Goal: Task Accomplishment & Management: Use online tool/utility

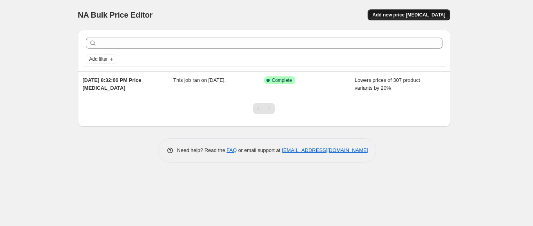
click at [417, 13] on span "Add new price [MEDICAL_DATA]" at bounding box center [409, 15] width 73 height 6
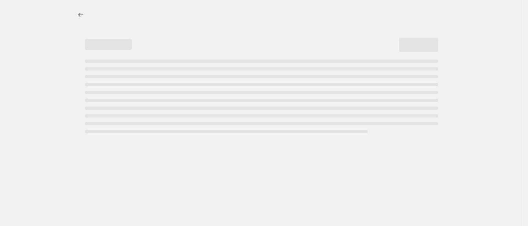
select select "percentage"
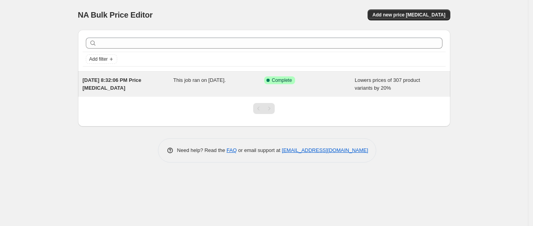
click at [185, 83] on span "This job ran on September 19, 2025." at bounding box center [199, 80] width 53 height 6
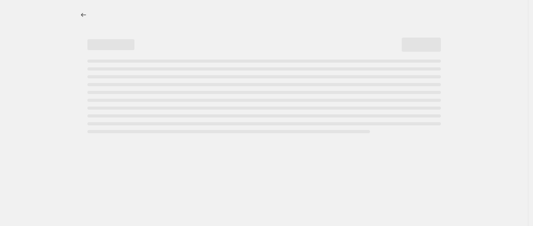
select select "percentage"
select select "remove"
select select "product_status"
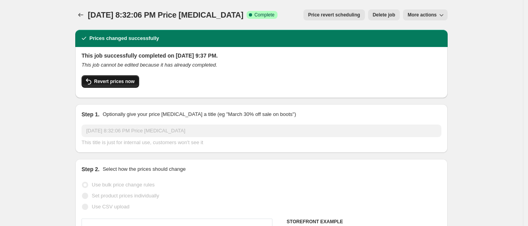
click at [124, 84] on span "Revert prices now" at bounding box center [114, 81] width 40 height 6
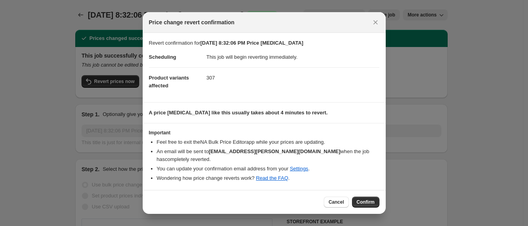
click at [371, 200] on span "Confirm" at bounding box center [366, 202] width 18 height 6
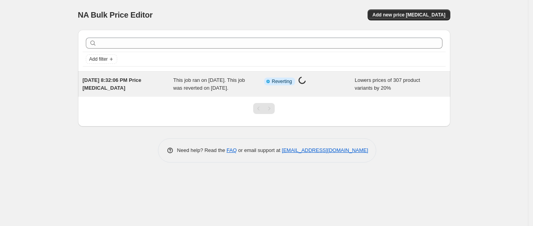
click at [124, 92] on div "Sep 19, 2025, 8:32:06 PM Price change job" at bounding box center [128, 84] width 91 height 16
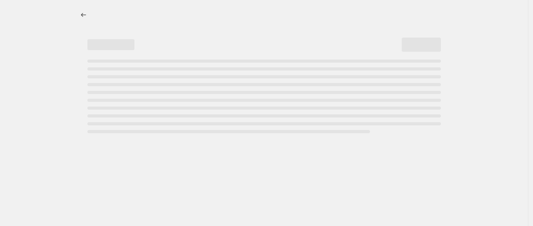
select select "percentage"
select select "remove"
select select "product_status"
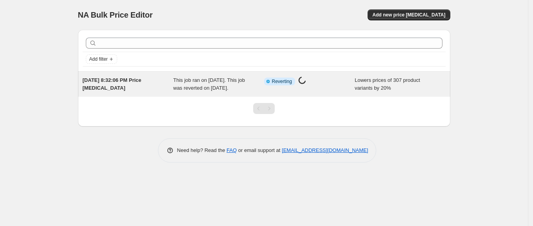
click at [144, 86] on div "Sep 19, 2025, 8:32:06 PM Price change job" at bounding box center [128, 84] width 91 height 16
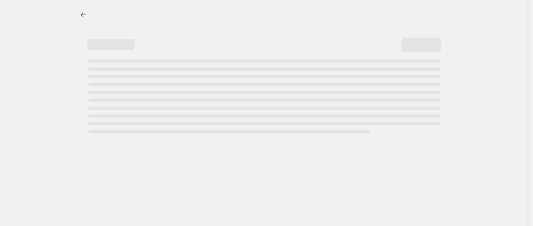
select select "percentage"
select select "remove"
select select "product_status"
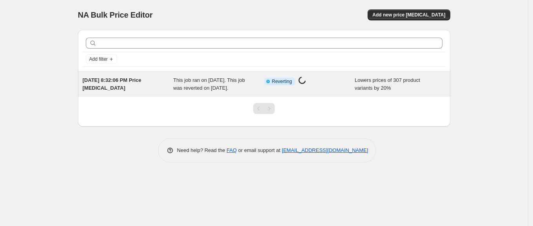
click at [184, 87] on span "This job ran on September 19, 2025. This job was reverted on September 21, 2025." at bounding box center [209, 84] width 72 height 14
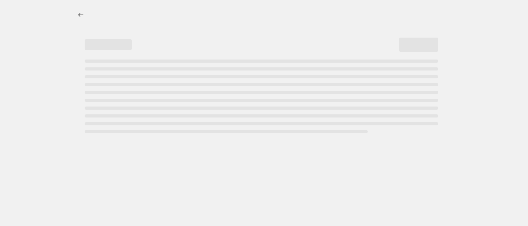
select select "percentage"
select select "remove"
select select "product_status"
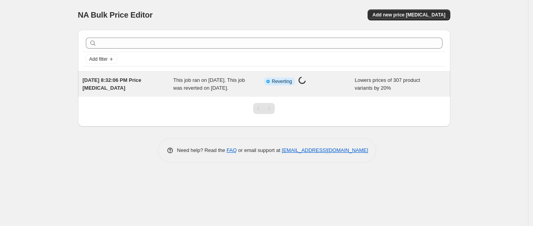
click at [134, 92] on div "Sep 19, 2025, 8:32:06 PM Price change job" at bounding box center [128, 84] width 91 height 16
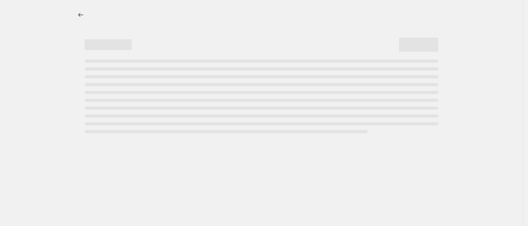
select select "percentage"
select select "remove"
select select "product_status"
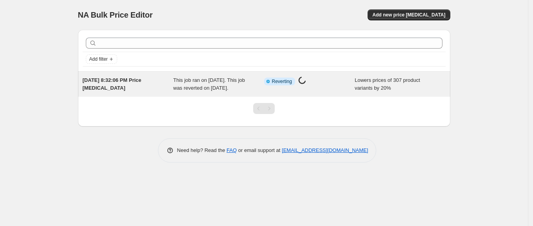
click at [129, 92] on div "Sep 19, 2025, 8:32:06 PM Price change job" at bounding box center [128, 84] width 91 height 16
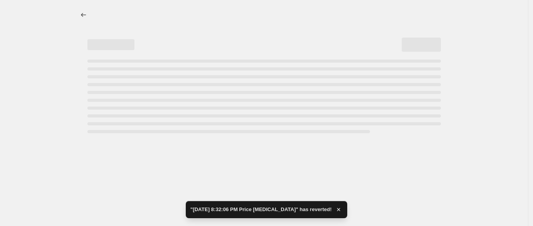
select select "percentage"
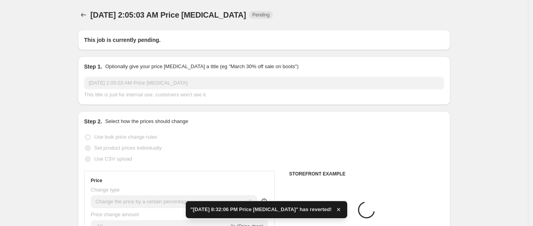
type input "Sep 19, 2025, 8:32:06 PM Price change job"
select select "remove"
radio input "false"
radio input "true"
select select "product_status"
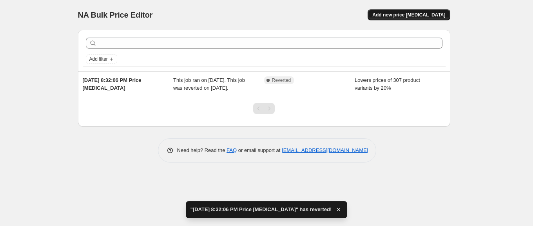
click at [402, 16] on span "Add new price change job" at bounding box center [409, 15] width 73 height 6
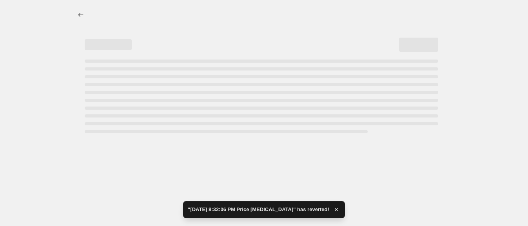
select select "percentage"
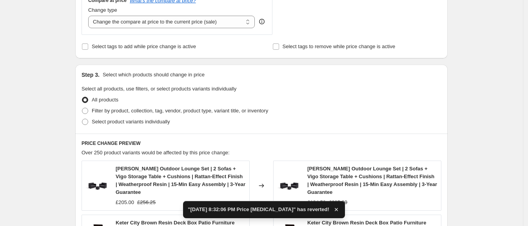
scroll to position [294, 0]
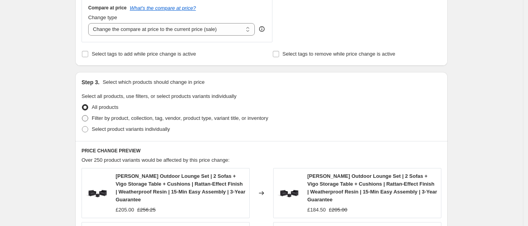
click at [201, 120] on span "Filter by product, collection, tag, vendor, product type, variant title, or inv…" at bounding box center [180, 118] width 176 height 6
click at [82, 116] on input "Filter by product, collection, tag, vendor, product type, variant title, or inv…" at bounding box center [82, 115] width 0 height 0
radio input "true"
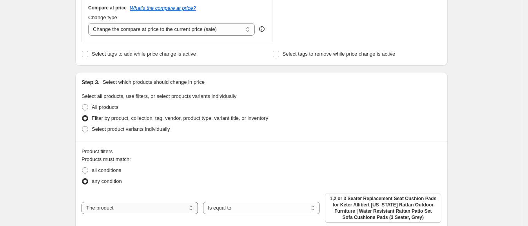
click at [165, 204] on select "The product The product's collection The product's tag The product's vendor The…" at bounding box center [140, 208] width 116 height 13
select select "product_status"
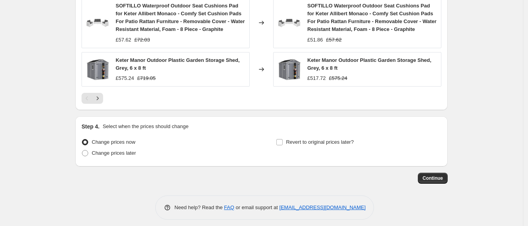
scroll to position [704, 0]
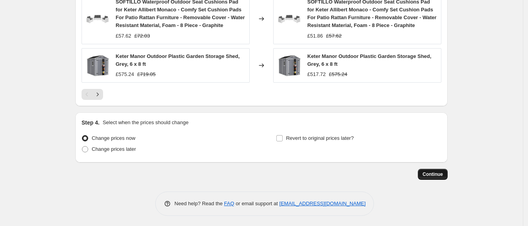
click at [426, 173] on span "Continue" at bounding box center [433, 174] width 20 height 6
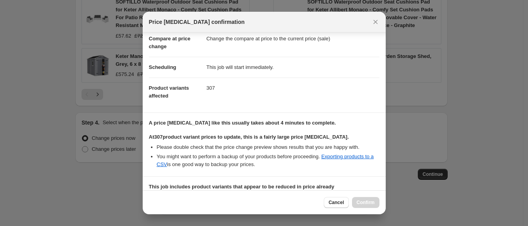
scroll to position [154, 0]
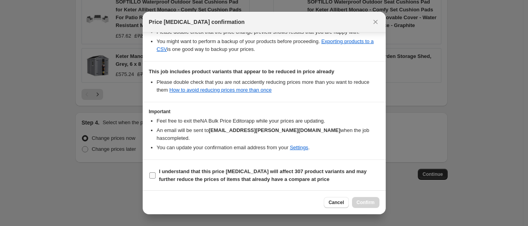
click at [254, 179] on b "I understand that this price change job will affect 307 product variants and ma…" at bounding box center [263, 176] width 208 height 14
click at [156, 179] on input "I understand that this price change job will affect 307 product variants and ma…" at bounding box center [152, 176] width 6 height 6
checkbox input "true"
click at [356, 200] on button "Confirm" at bounding box center [365, 202] width 27 height 11
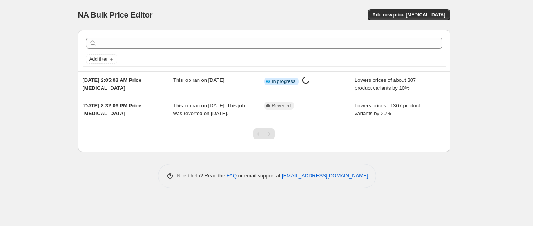
click at [236, 93] on div "Sep 21, 2025, 2:05:03 AM Price change job This job ran on September 21, 2025. I…" at bounding box center [264, 84] width 373 height 25
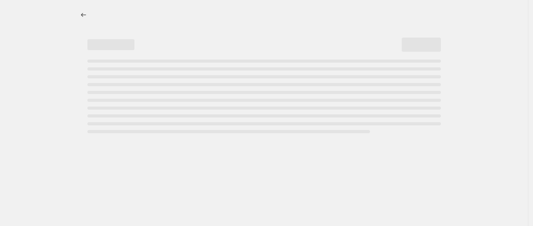
select select "percentage"
select select "product_status"
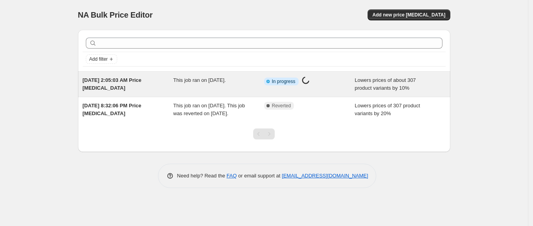
click at [232, 86] on div "This job ran on September 21, 2025." at bounding box center [218, 84] width 91 height 16
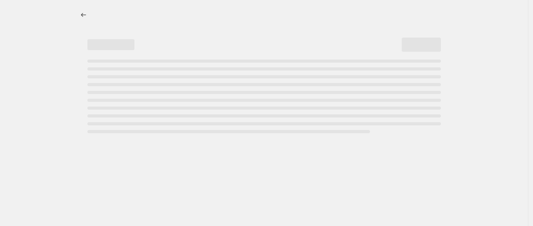
select select "percentage"
select select "product_status"
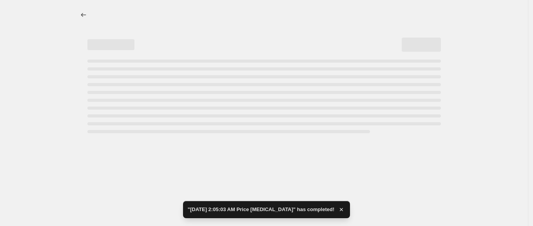
select select "percentage"
select select "product_status"
